Goal: Task Accomplishment & Management: Complete application form

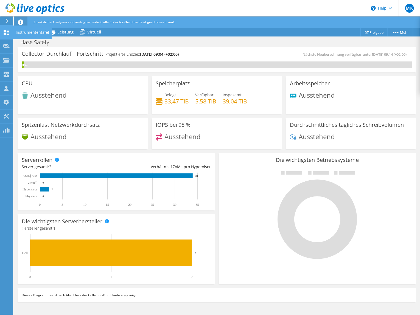
click at [8, 34] on use at bounding box center [6, 32] width 5 height 5
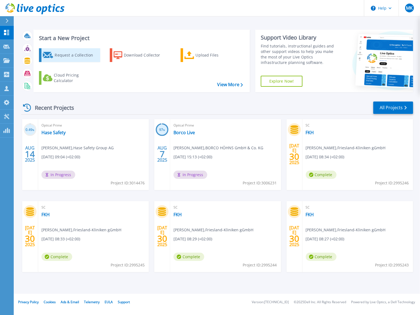
click at [75, 55] on div "Request a Collection" at bounding box center [77, 55] width 44 height 11
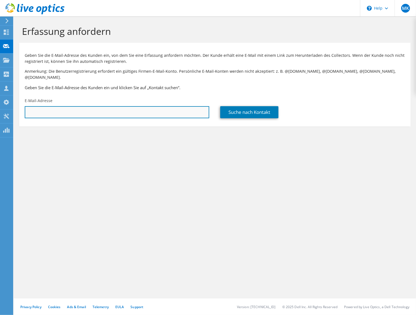
click at [82, 111] on input "text" at bounding box center [117, 112] width 184 height 12
paste input ""[PERSON_NAME]" <[EMAIL_ADDRESS][DOMAIN_NAME]>"
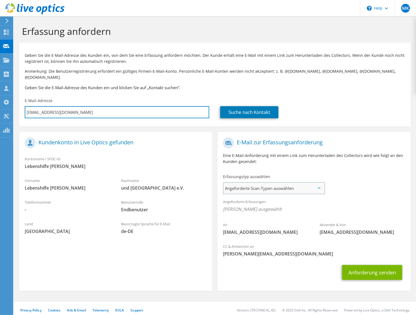
type input "[EMAIL_ADDRESS][DOMAIN_NAME]"
click at [272, 185] on span "Angeforderte Scan-Typen auswählen" at bounding box center [273, 188] width 100 height 11
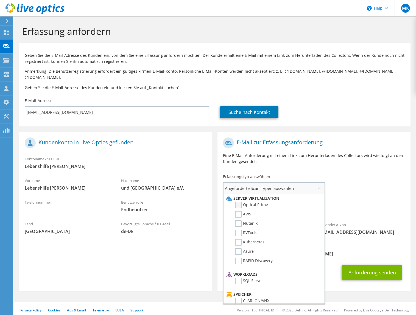
click at [264, 202] on label "Optical Prime" at bounding box center [251, 205] width 33 height 7
click at [0, 0] on input "Optical Prime" at bounding box center [0, 0] width 0 height 0
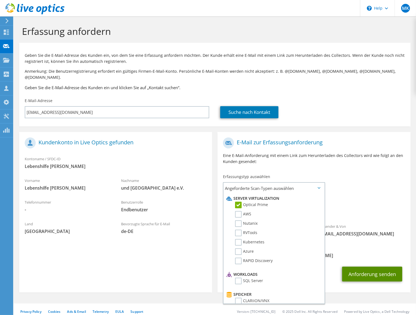
click at [380, 267] on button "Anforderung senden" at bounding box center [372, 274] width 60 height 15
